Goal: Task Accomplishment & Management: Manage account settings

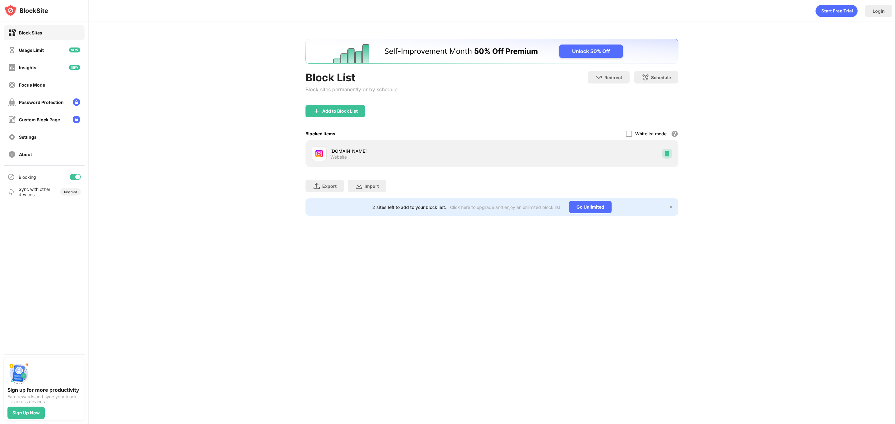
click at [669, 149] on div at bounding box center [667, 154] width 10 height 10
